Goal: Communication & Community: Answer question/provide support

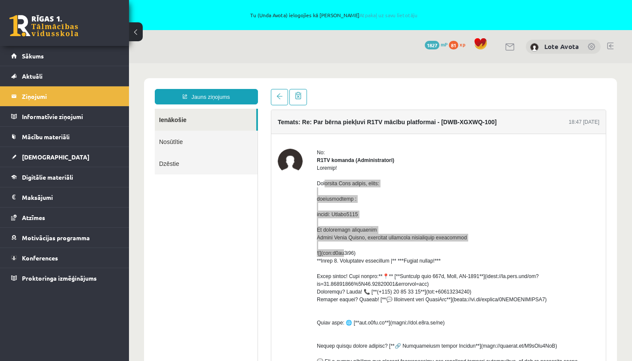
click at [55, 29] on link at bounding box center [43, 25] width 69 height 21
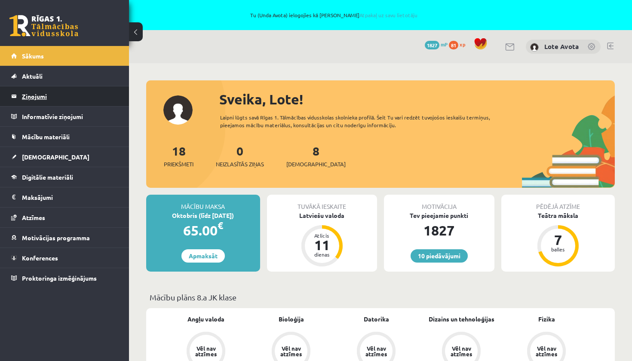
click at [34, 96] on legend "Ziņojumi 0" at bounding box center [70, 96] width 96 height 20
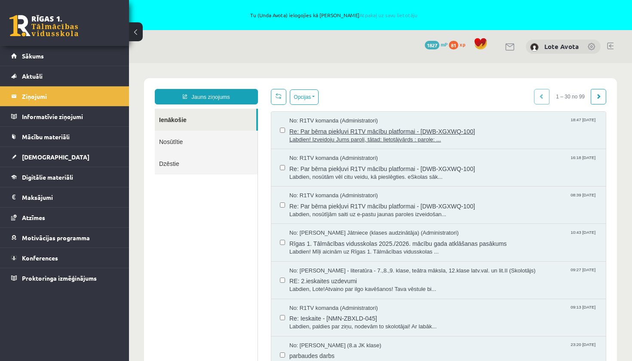
click at [376, 136] on span "Labdien! Izveidoju Jums paroli, tātad: lietotājvārds : parole: ..." at bounding box center [443, 140] width 308 height 8
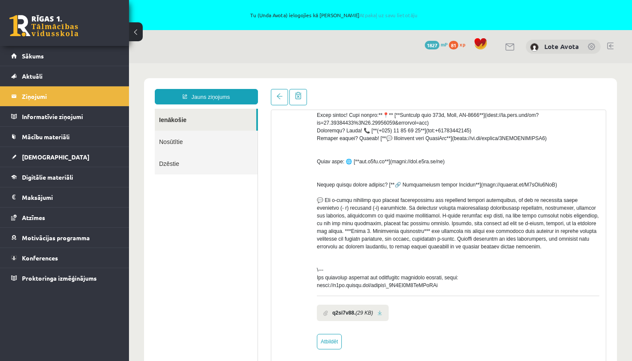
scroll to position [177, 0]
click at [326, 339] on link "Atbildēt" at bounding box center [329, 341] width 25 height 15
type input "**********"
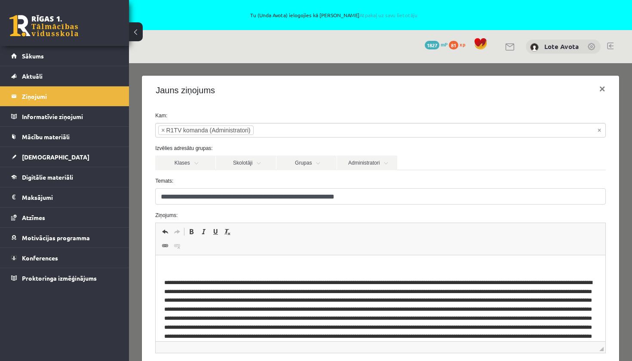
click at [171, 260] on html at bounding box center [381, 314] width 450 height 118
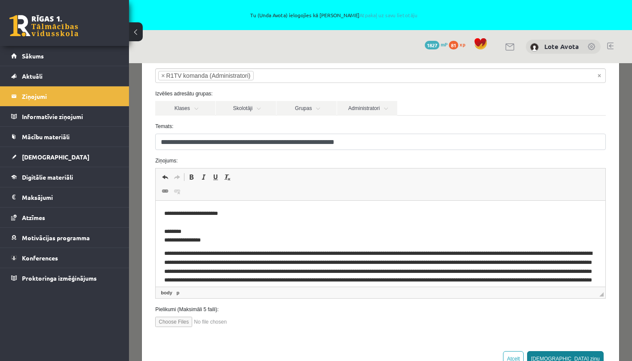
scroll to position [54, 0]
click at [590, 357] on button "Sūtīt ziņu" at bounding box center [565, 359] width 76 height 15
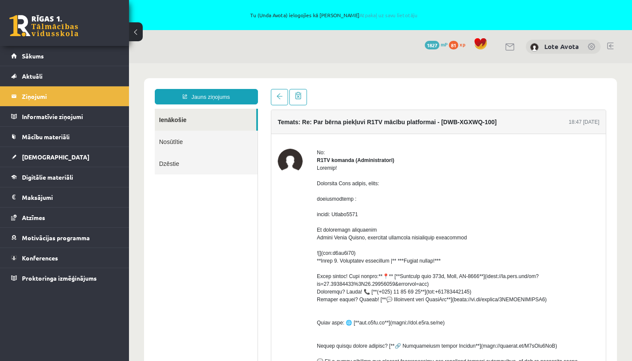
scroll to position [0, 0]
click at [44, 11] on div "10 Dāvanas 1827 mP 81 xp" at bounding box center [64, 23] width 129 height 46
click at [20, 28] on link at bounding box center [43, 25] width 69 height 21
